Goal: Information Seeking & Learning: Check status

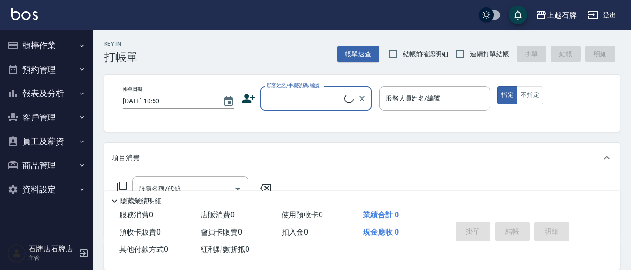
click at [18, 42] on icon "button" at bounding box center [12, 45] width 11 height 11
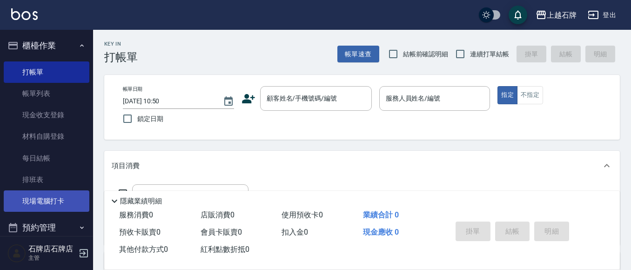
click at [55, 203] on link "現場電腦打卡" at bounding box center [47, 200] width 86 height 21
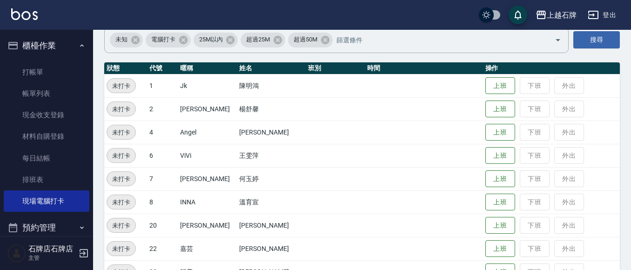
scroll to position [93, 0]
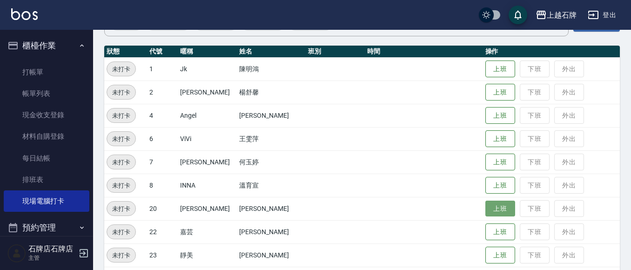
click at [489, 211] on button "上班" at bounding box center [500, 209] width 30 height 16
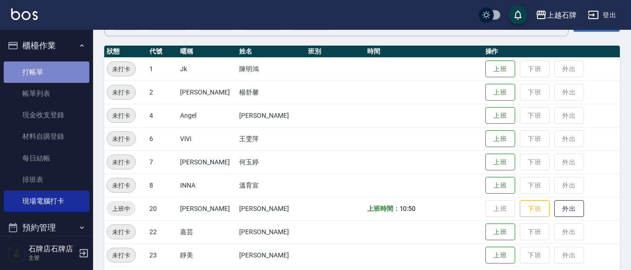
click at [62, 71] on link "打帳單" at bounding box center [47, 71] width 86 height 21
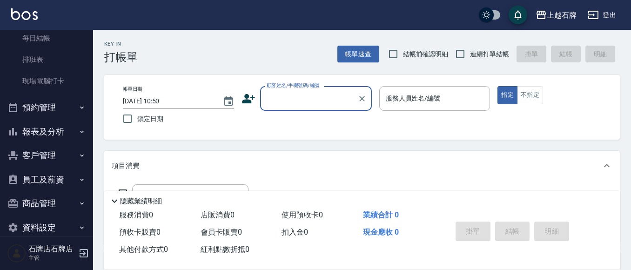
scroll to position [134, 0]
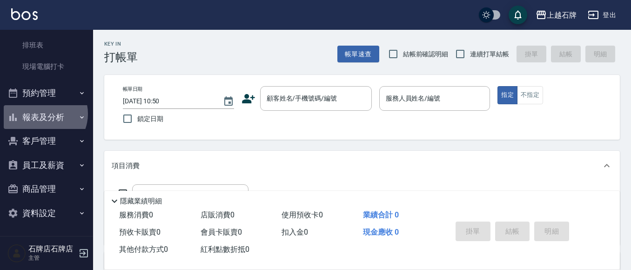
click at [44, 114] on button "報表及分析" at bounding box center [47, 117] width 86 height 24
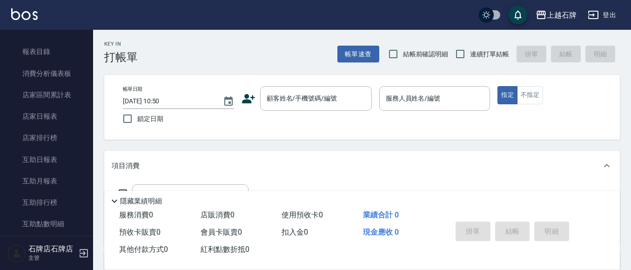
scroll to position [228, 0]
click at [38, 160] on link "互助日報表" at bounding box center [47, 158] width 86 height 21
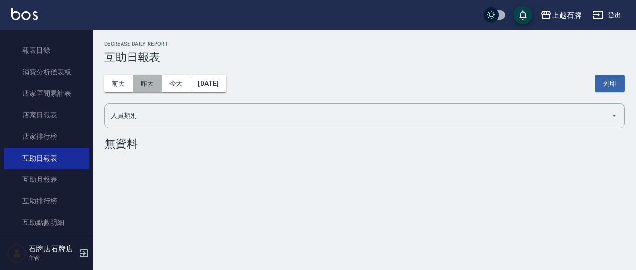
click at [144, 88] on button "昨天" at bounding box center [147, 83] width 29 height 17
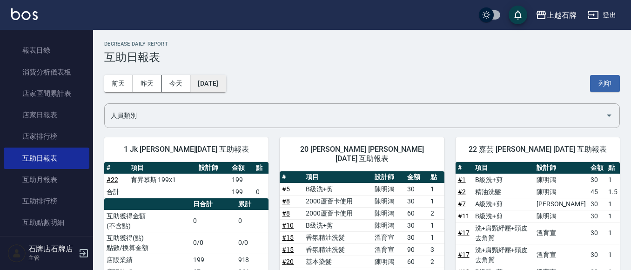
click at [197, 80] on button "[DATE]" at bounding box center [207, 83] width 35 height 17
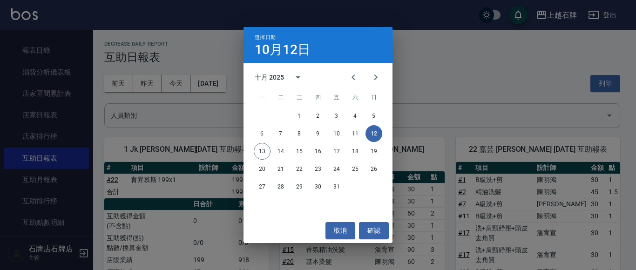
click at [477, 86] on div "選擇日期 [DATE] 十月 2025 一 二 三 四 五 六 日 1 2 3 4 5 6 7 8 9 10 11 12 13 14 15 16 17 18 …" at bounding box center [318, 135] width 636 height 270
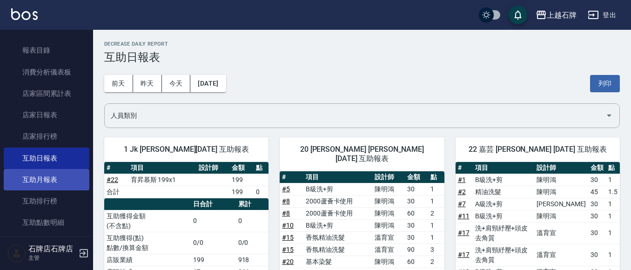
click at [62, 170] on link "互助月報表" at bounding box center [47, 179] width 86 height 21
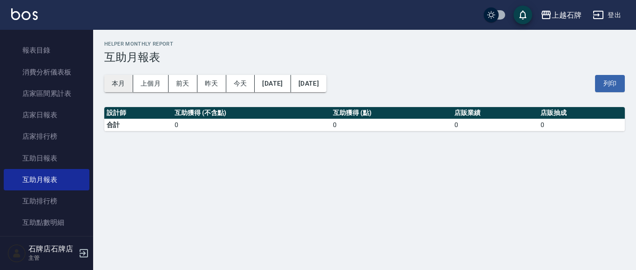
click at [128, 87] on button "本月" at bounding box center [118, 83] width 29 height 17
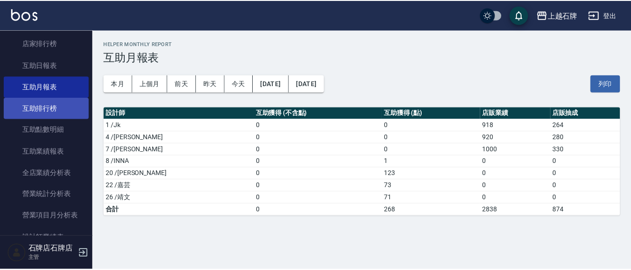
scroll to position [367, 0]
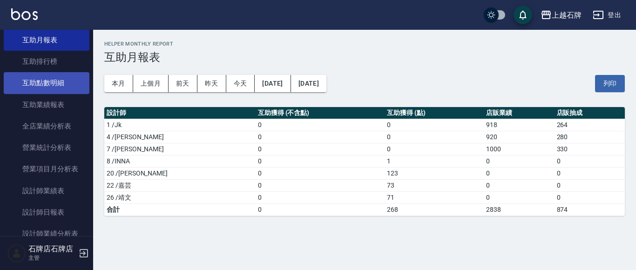
click at [67, 89] on link "互助點數明細" at bounding box center [47, 82] width 86 height 21
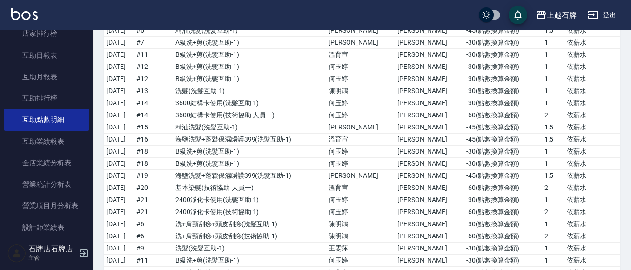
scroll to position [274, 0]
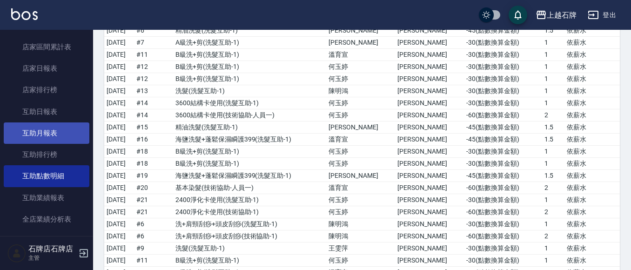
click at [36, 135] on link "互助月報表" at bounding box center [47, 132] width 86 height 21
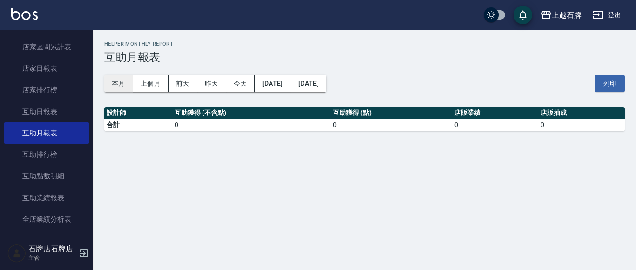
click at [105, 83] on button "本月" at bounding box center [118, 83] width 29 height 17
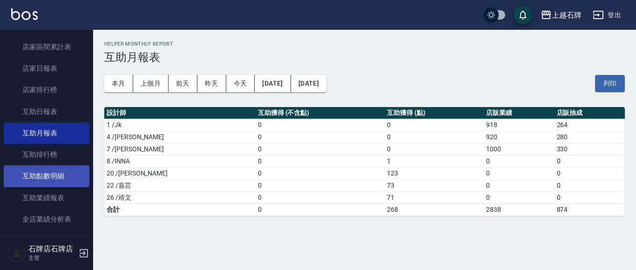
click at [53, 171] on link "互助點數明細" at bounding box center [47, 175] width 86 height 21
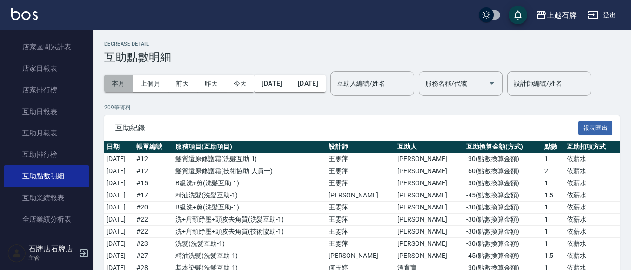
click at [119, 85] on button "本月" at bounding box center [118, 83] width 29 height 17
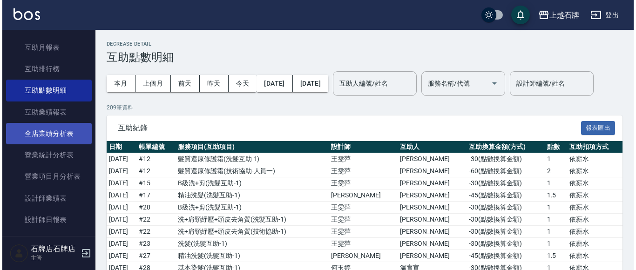
scroll to position [367, 0]
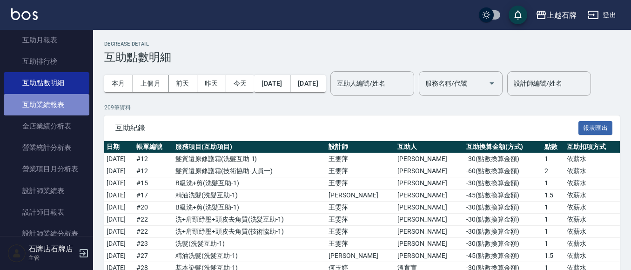
click at [81, 104] on link "互助業績報表" at bounding box center [47, 104] width 86 height 21
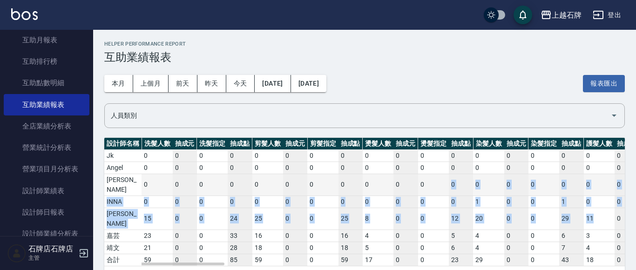
drag, startPoint x: 611, startPoint y: 203, endPoint x: 450, endPoint y: 185, distance: 162.5
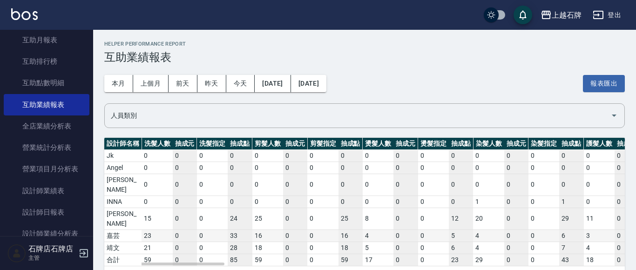
click at [509, 229] on td "0" at bounding box center [516, 235] width 24 height 12
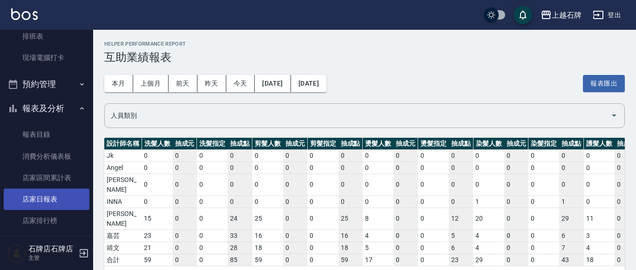
scroll to position [41, 0]
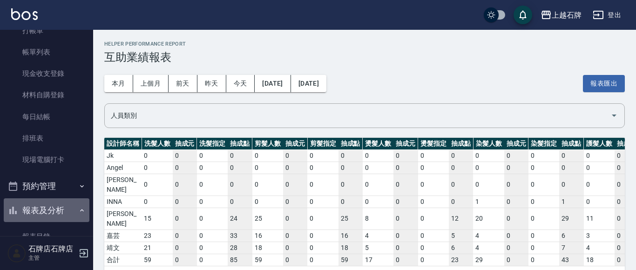
click at [60, 213] on button "報表及分析" at bounding box center [47, 210] width 86 height 24
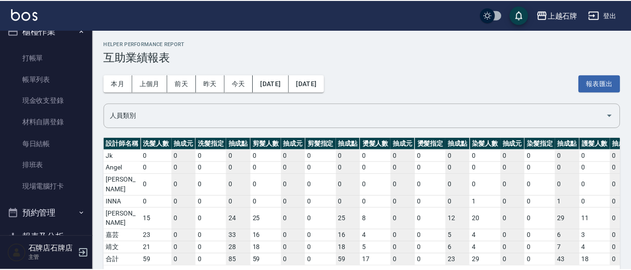
scroll to position [0, 0]
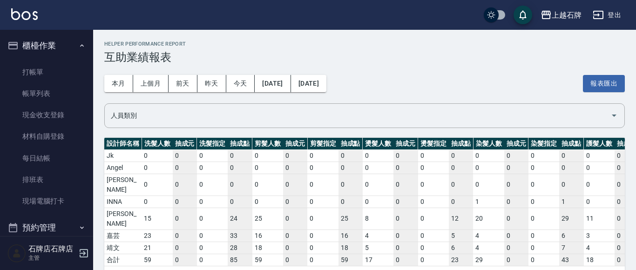
click at [30, 58] on ul "打帳單 帳單列表 現金收支登錄 材料自購登錄 每日結帳 排班表 現場電腦打卡" at bounding box center [47, 137] width 86 height 158
click at [9, 68] on link "打帳單" at bounding box center [47, 71] width 86 height 21
